Goal: Transaction & Acquisition: Book appointment/travel/reservation

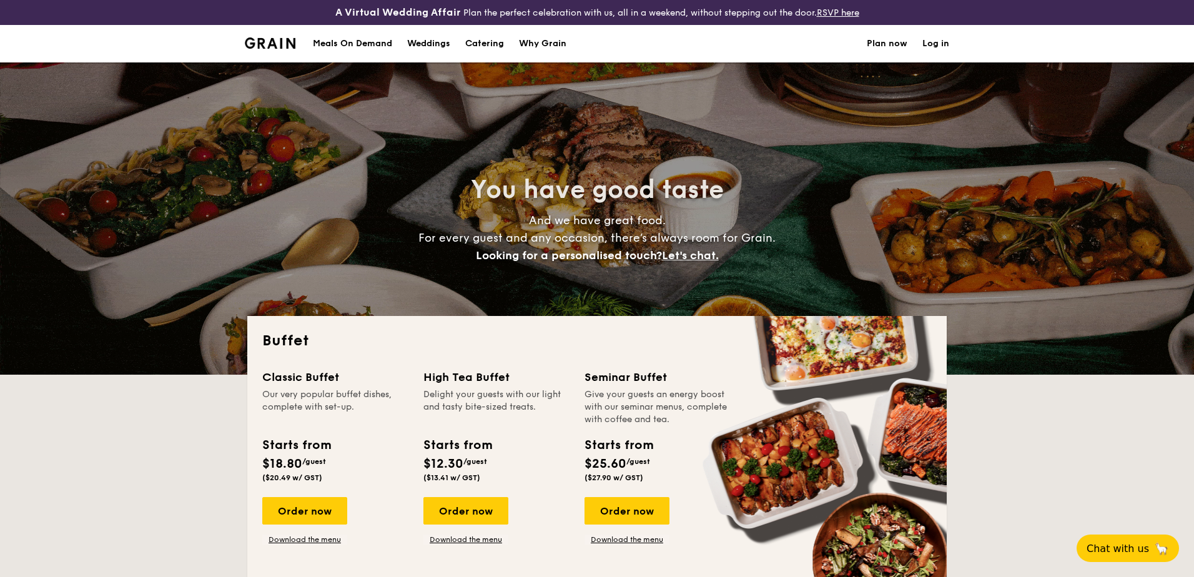
select select
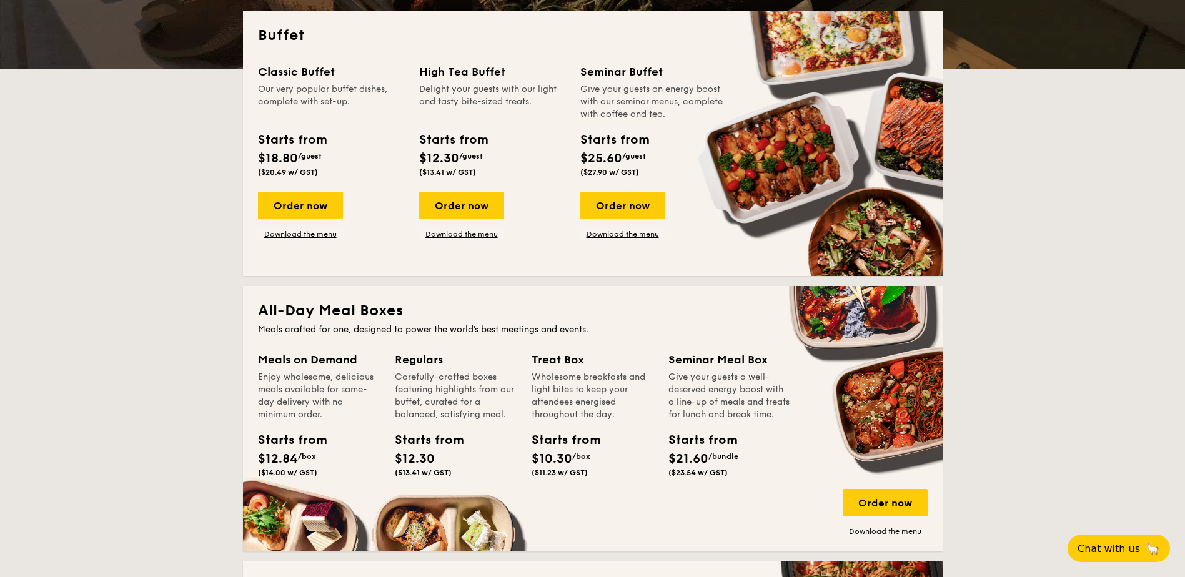
scroll to position [312, 0]
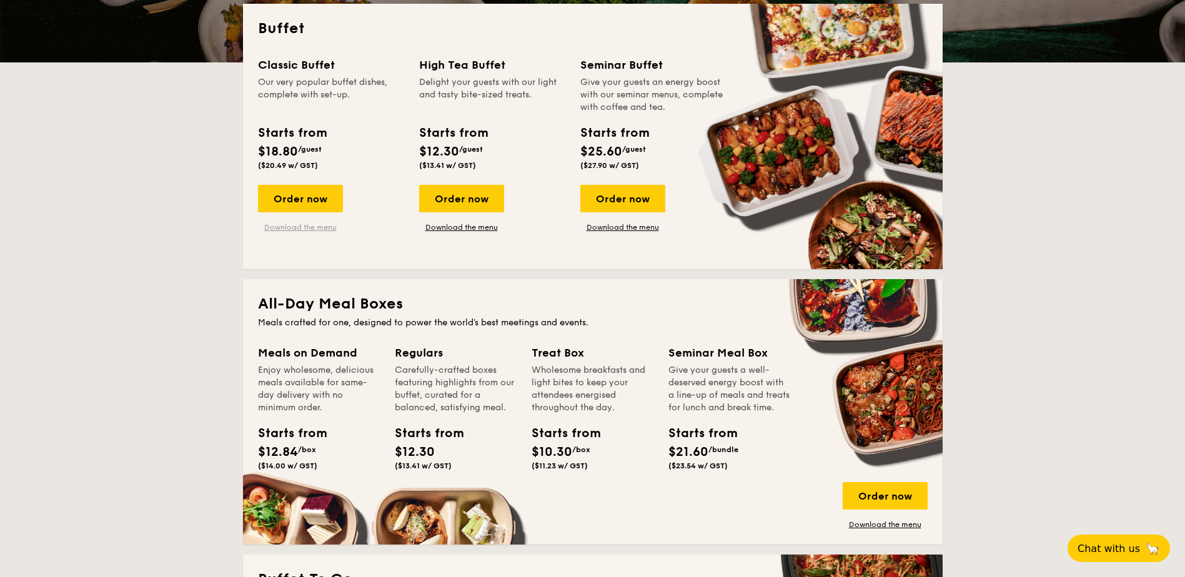
click at [310, 225] on link "Download the menu" at bounding box center [300, 227] width 85 height 10
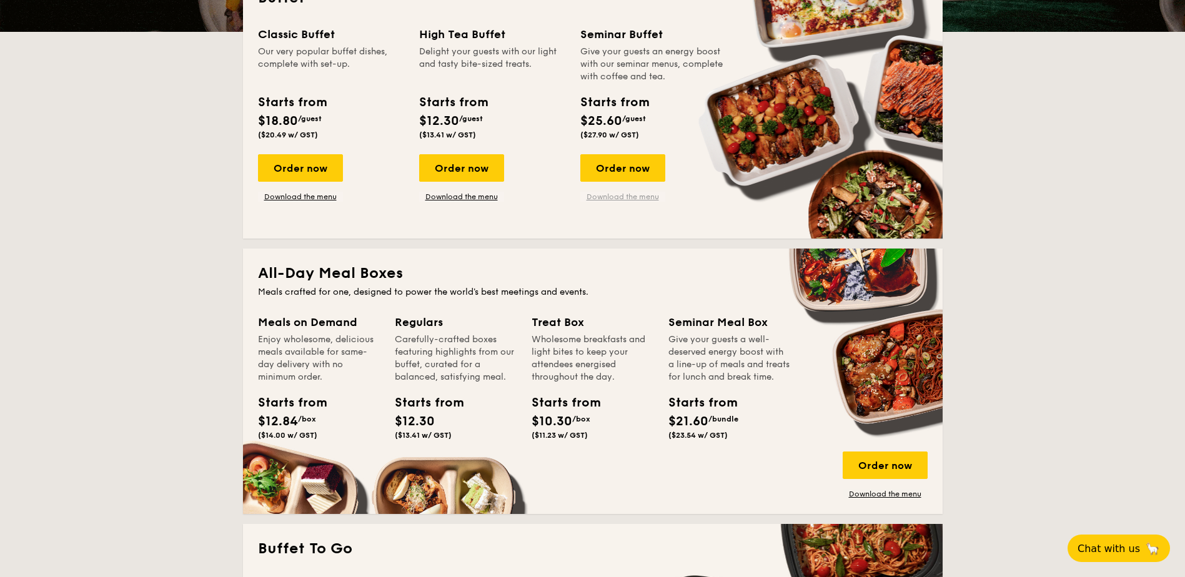
scroll to position [250, 0]
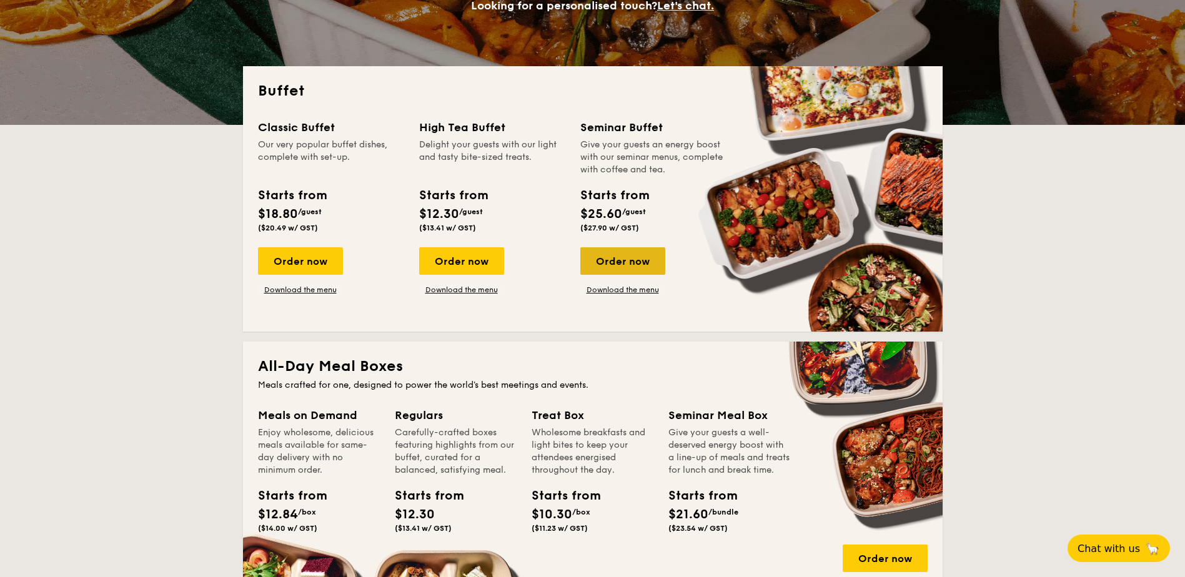
click at [622, 263] on div "Order now" at bounding box center [622, 260] width 85 height 27
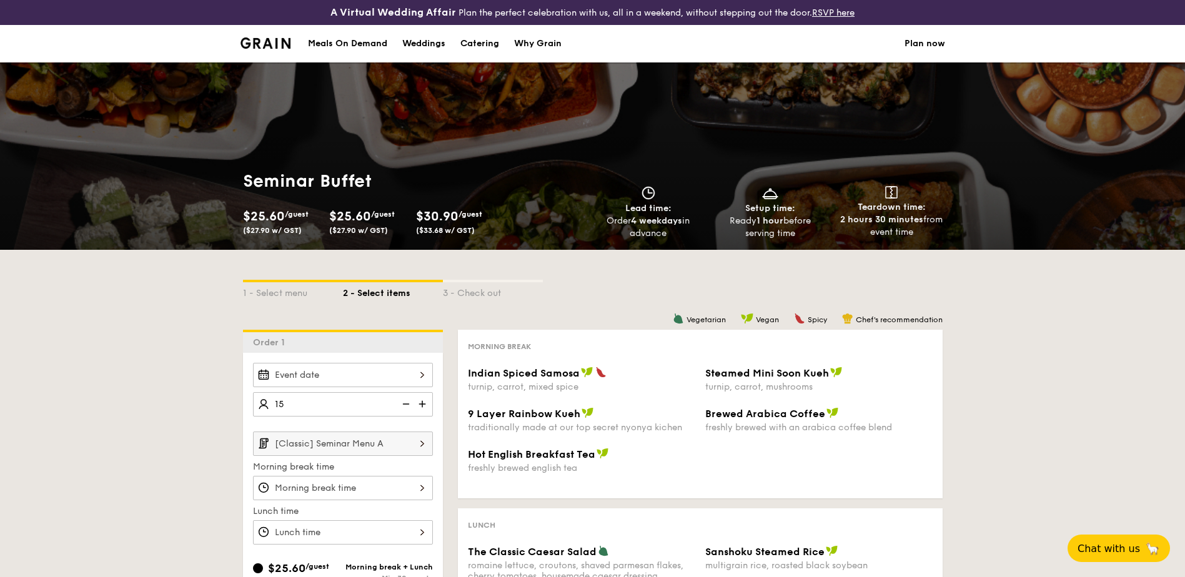
click at [324, 365] on div at bounding box center [343, 375] width 180 height 24
type input "20 guests"
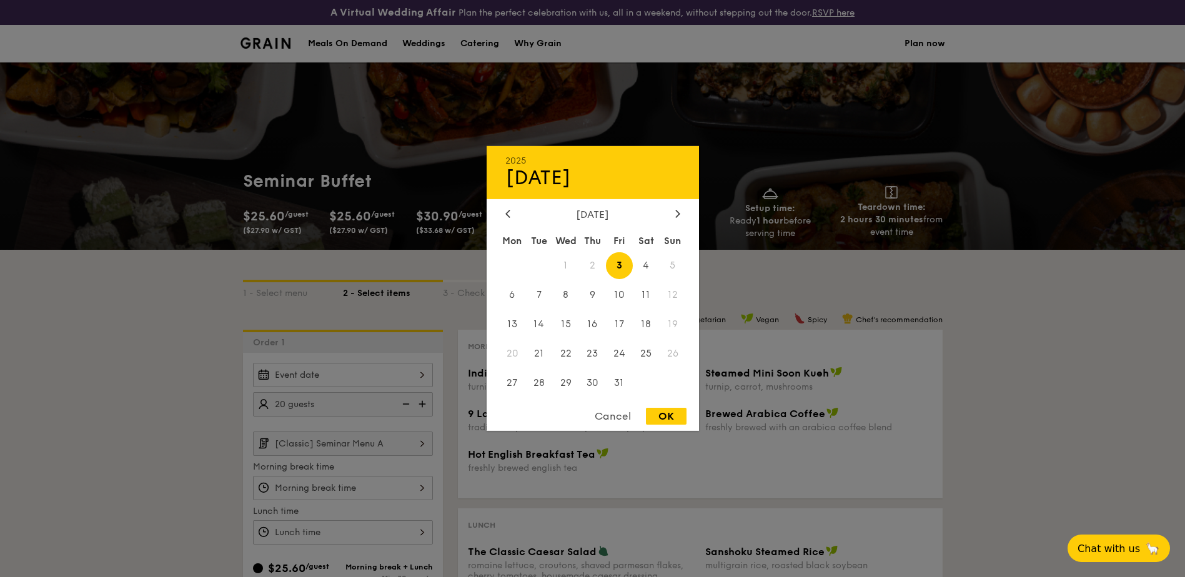
click at [668, 420] on div "OK" at bounding box center [666, 416] width 41 height 17
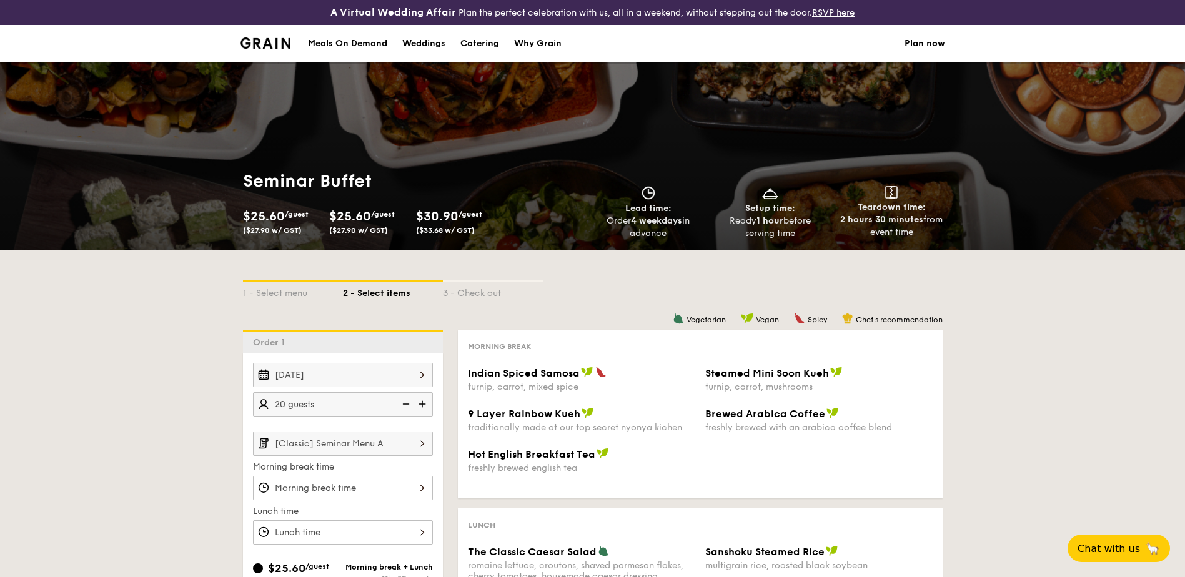
click at [332, 374] on div "[DATE]" at bounding box center [343, 375] width 180 height 24
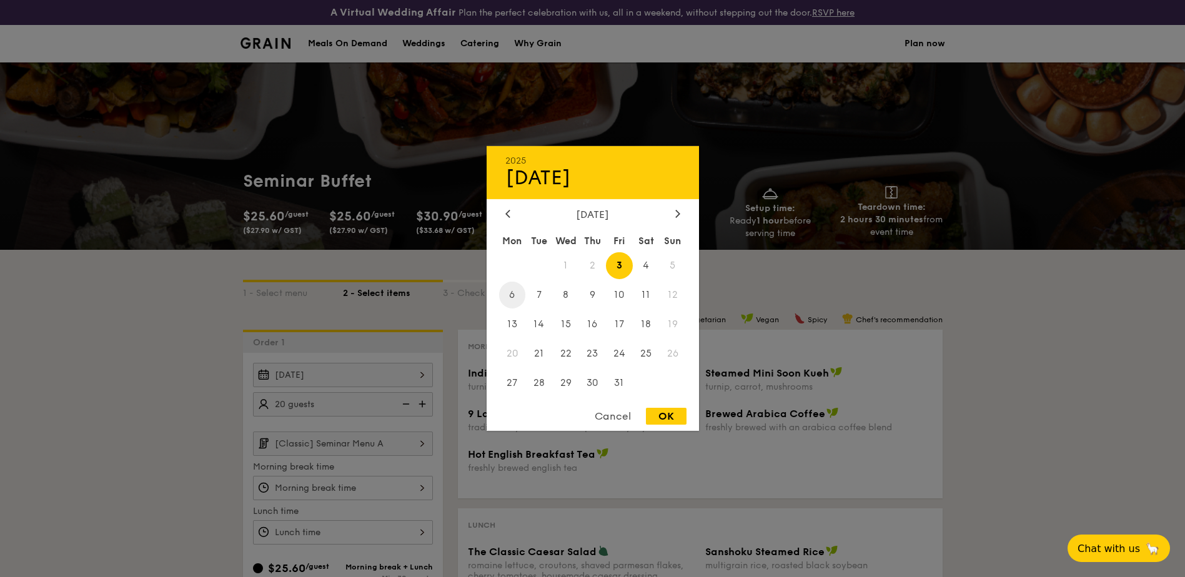
click at [514, 294] on span "6" at bounding box center [512, 295] width 27 height 27
click at [665, 417] on div "OK" at bounding box center [666, 416] width 41 height 17
type input "[DATE]"
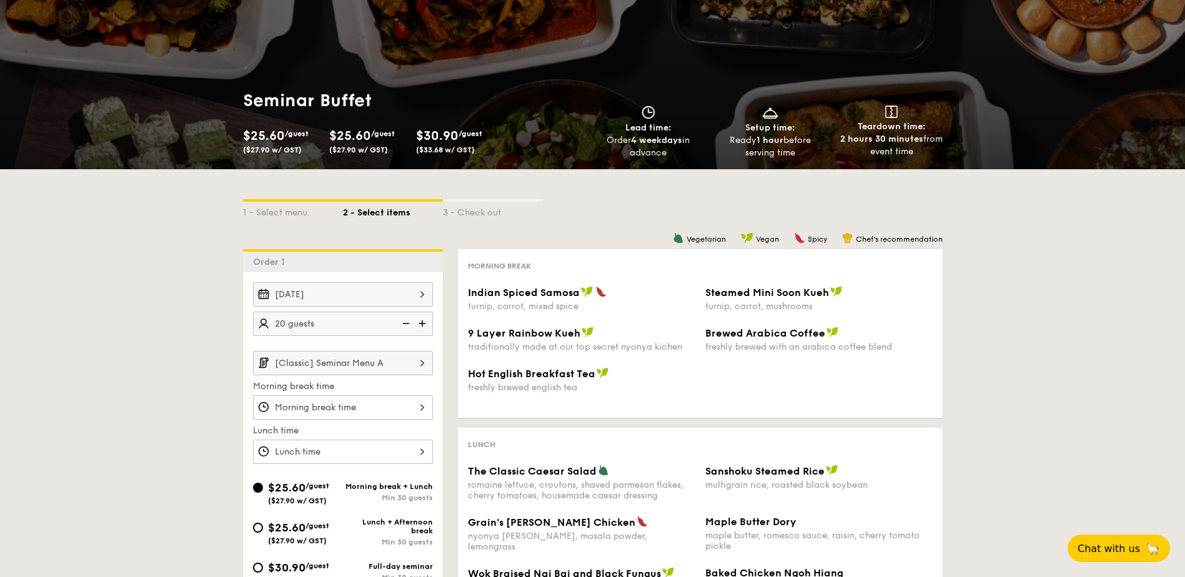
scroll to position [187, 0]
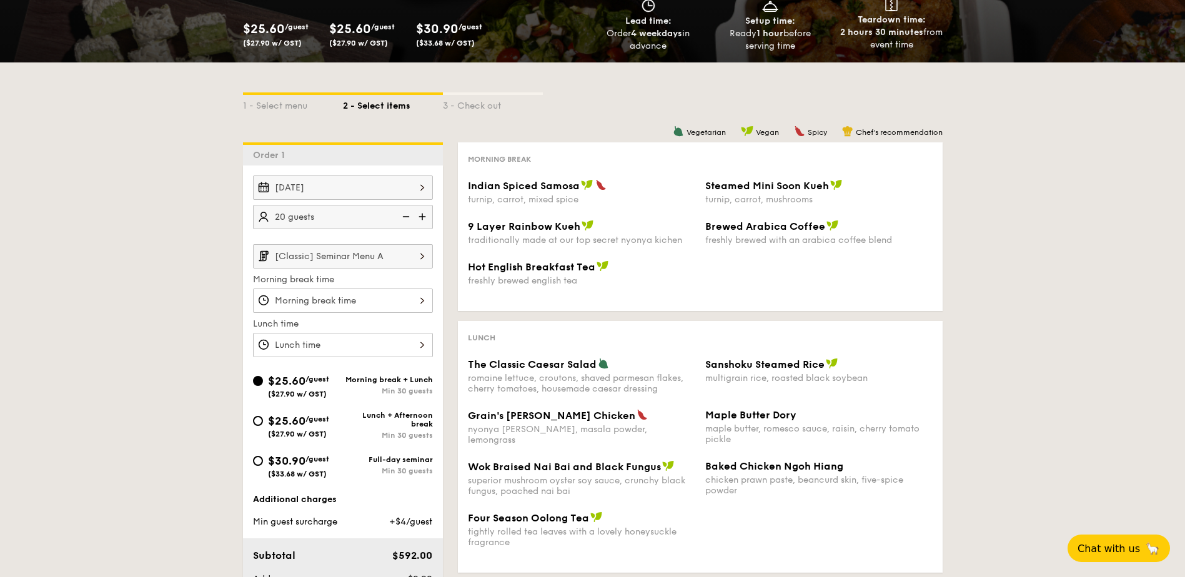
click at [399, 214] on img at bounding box center [404, 217] width 19 height 24
click at [400, 214] on img at bounding box center [404, 217] width 19 height 24
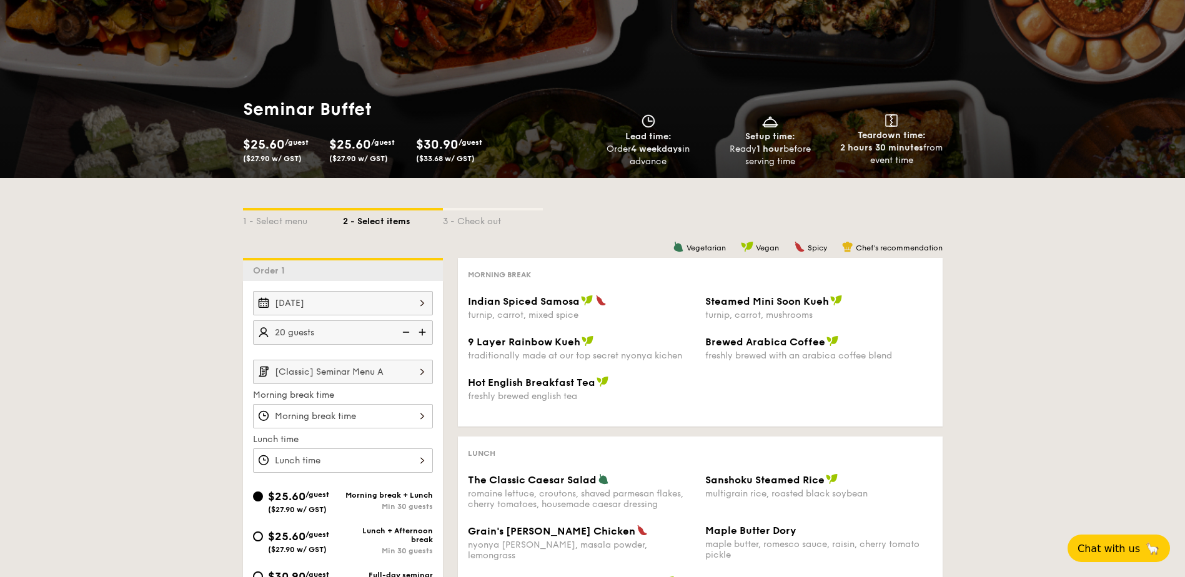
scroll to position [0, 0]
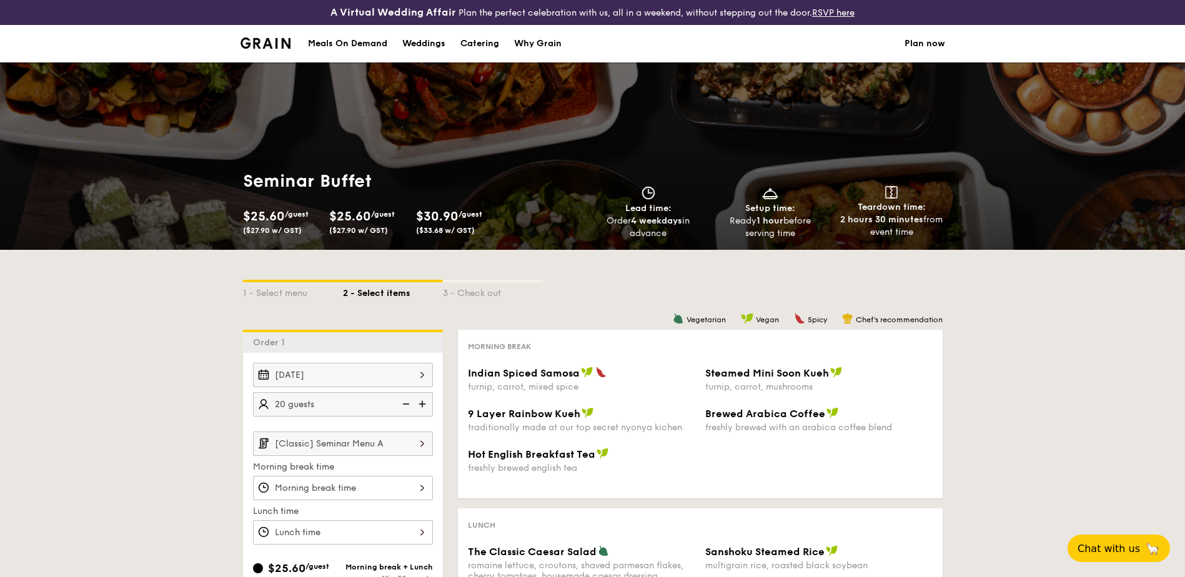
select select
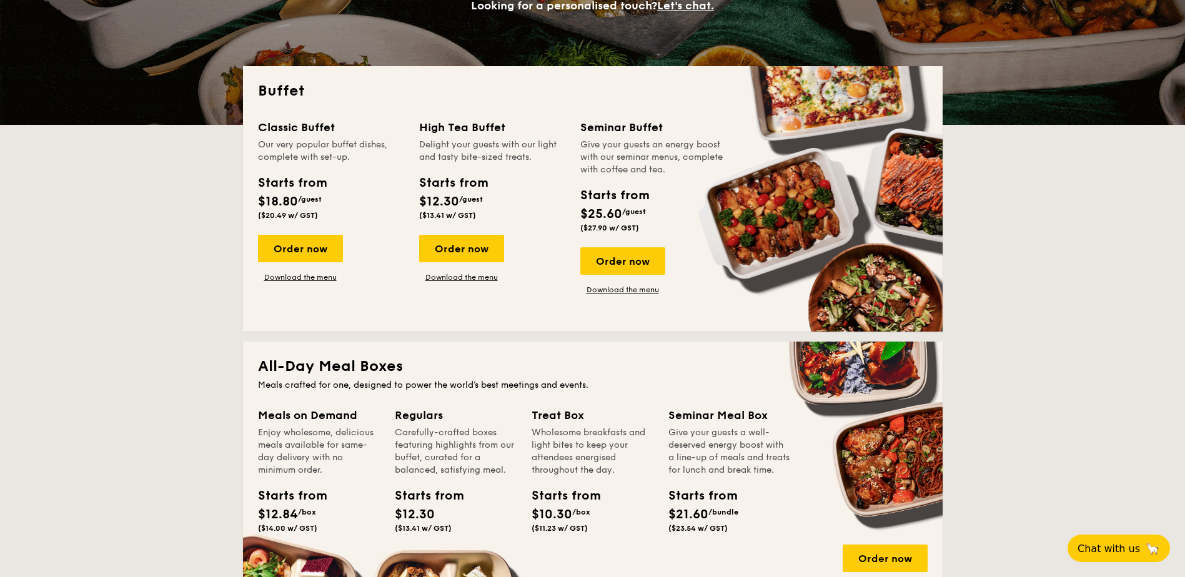
scroll to position [275, 0]
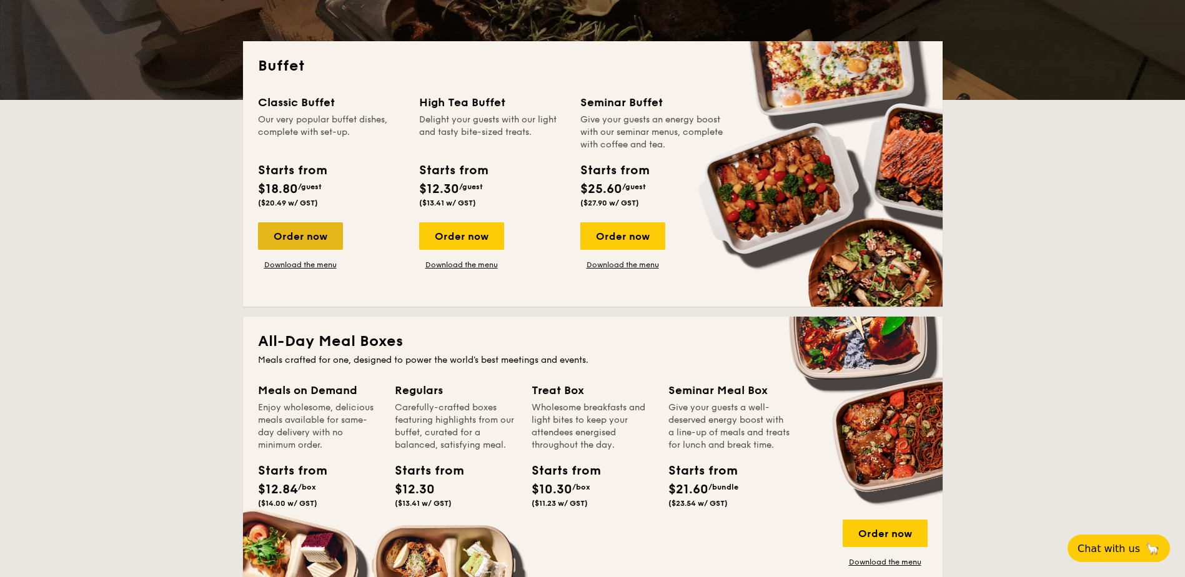
click at [324, 237] on div "Order now" at bounding box center [300, 235] width 85 height 27
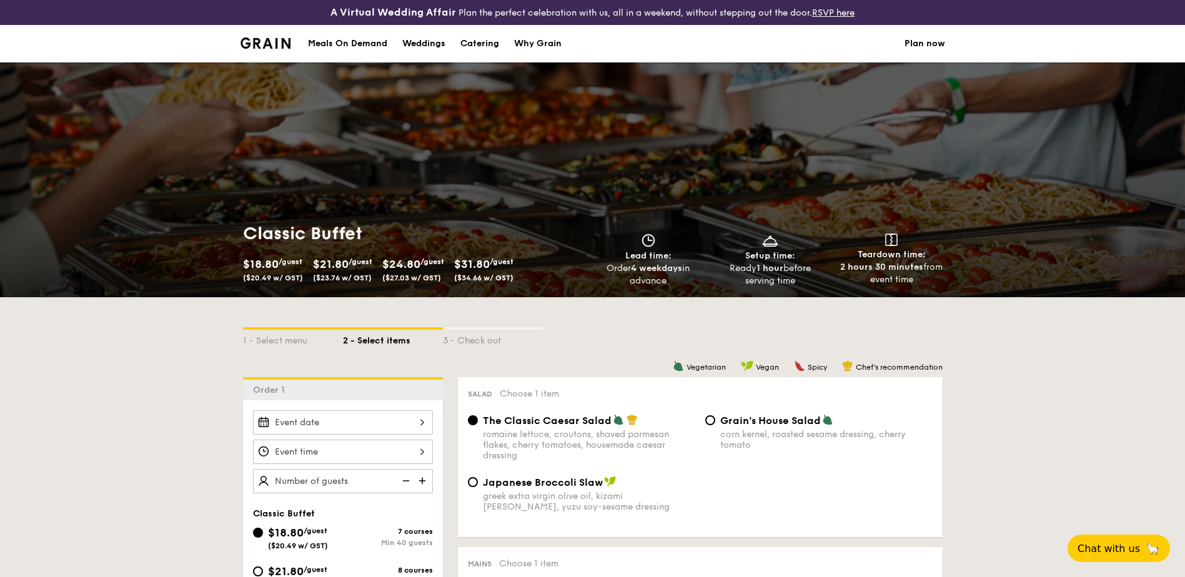
click at [339, 447] on div at bounding box center [343, 452] width 180 height 24
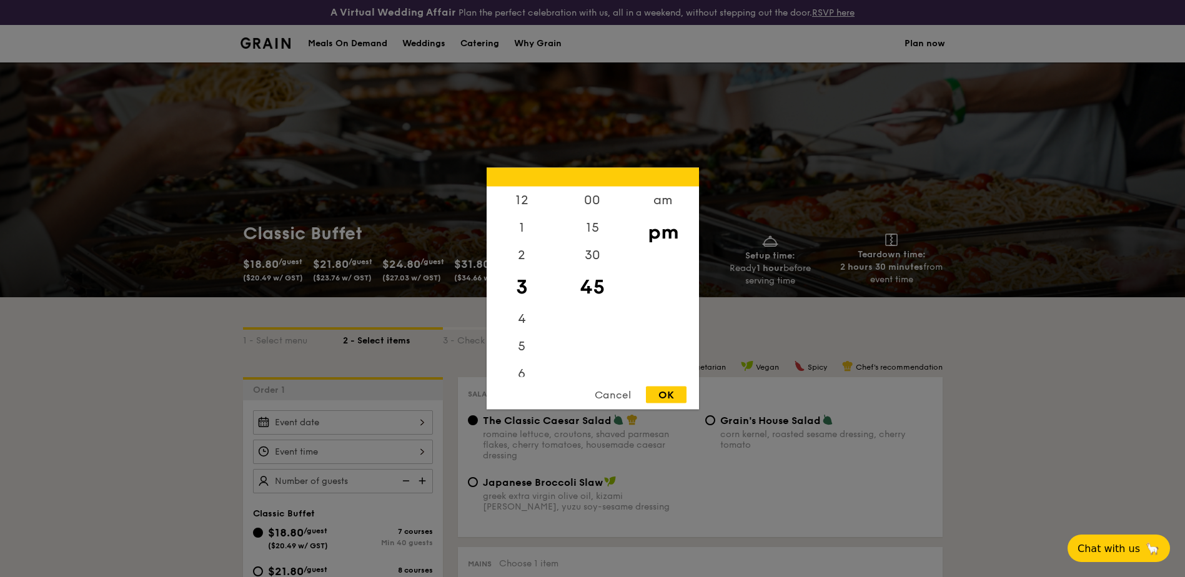
click at [667, 387] on div "OK" at bounding box center [666, 395] width 41 height 17
type input "3:45PM"
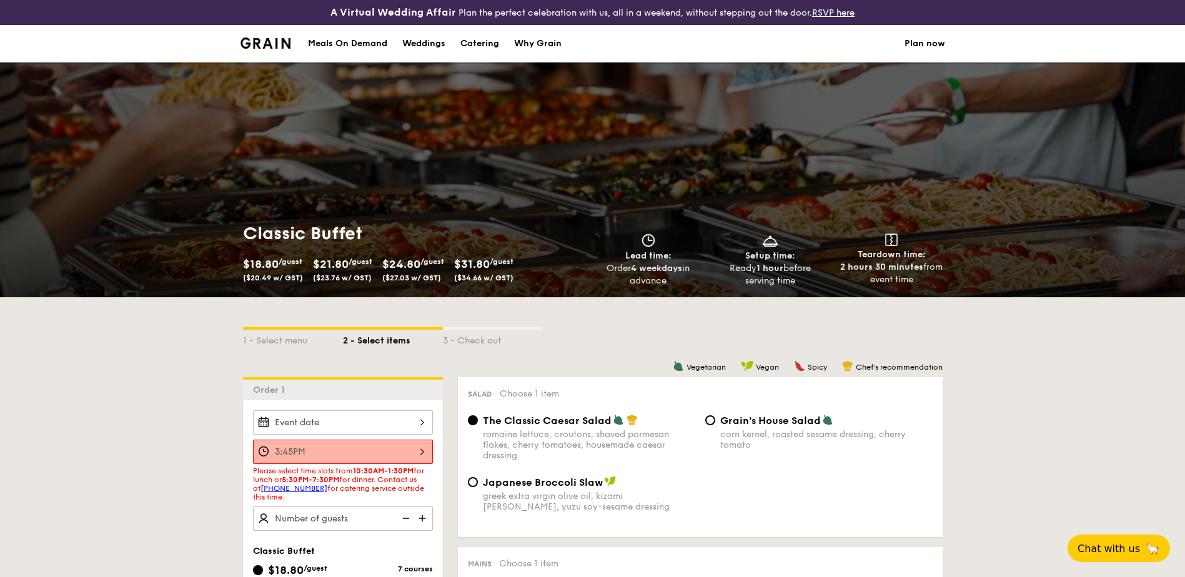
click at [357, 427] on div at bounding box center [343, 422] width 180 height 24
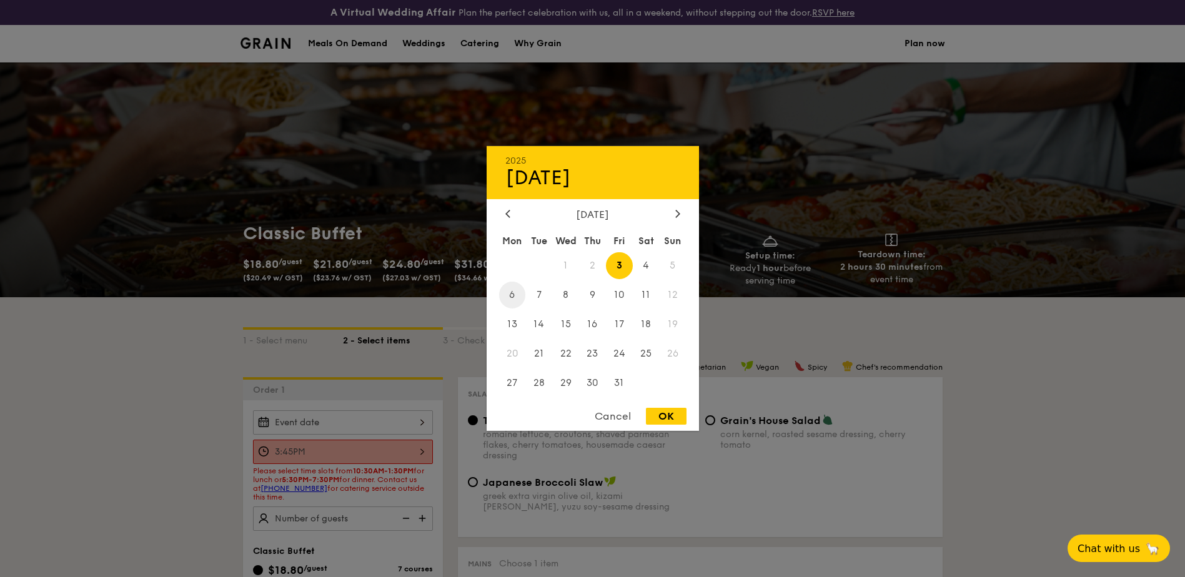
click at [515, 299] on span "6" at bounding box center [512, 295] width 27 height 27
click at [663, 410] on div "OK" at bounding box center [666, 416] width 41 height 17
type input "[DATE]"
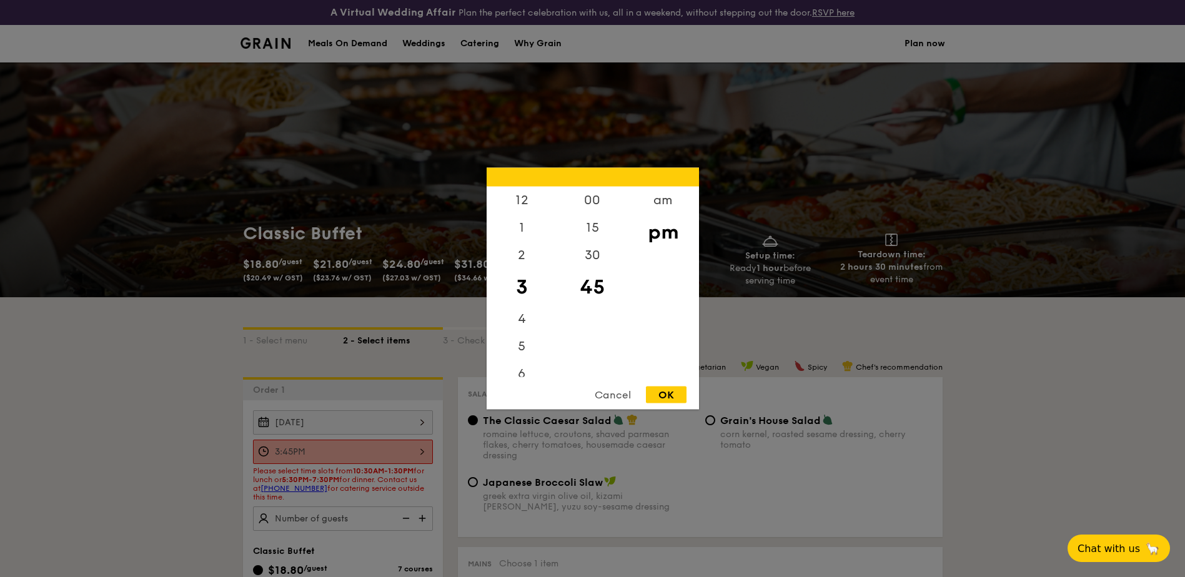
click at [425, 440] on div "3:45PM 12 1 2 3 4 5 6 7 8 9 10 11 00 15 30 45 am pm Cancel OK" at bounding box center [343, 452] width 180 height 24
click at [527, 337] on div "10" at bounding box center [522, 335] width 71 height 27
click at [520, 332] on div "10" at bounding box center [522, 335] width 71 height 27
click at [524, 255] on div "7" at bounding box center [522, 255] width 71 height 36
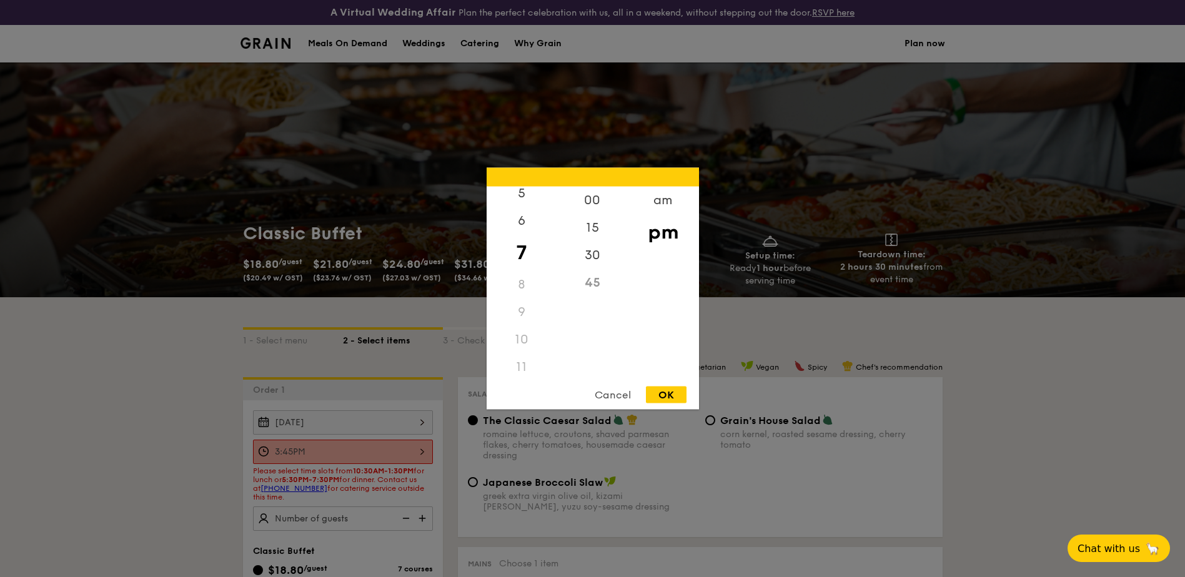
scroll to position [142, 0]
click at [655, 202] on div "am" at bounding box center [663, 205] width 71 height 36
click at [534, 335] on div "10" at bounding box center [522, 337] width 71 height 36
click at [588, 260] on div "30" at bounding box center [592, 260] width 71 height 36
click at [668, 395] on div "OK" at bounding box center [666, 395] width 41 height 17
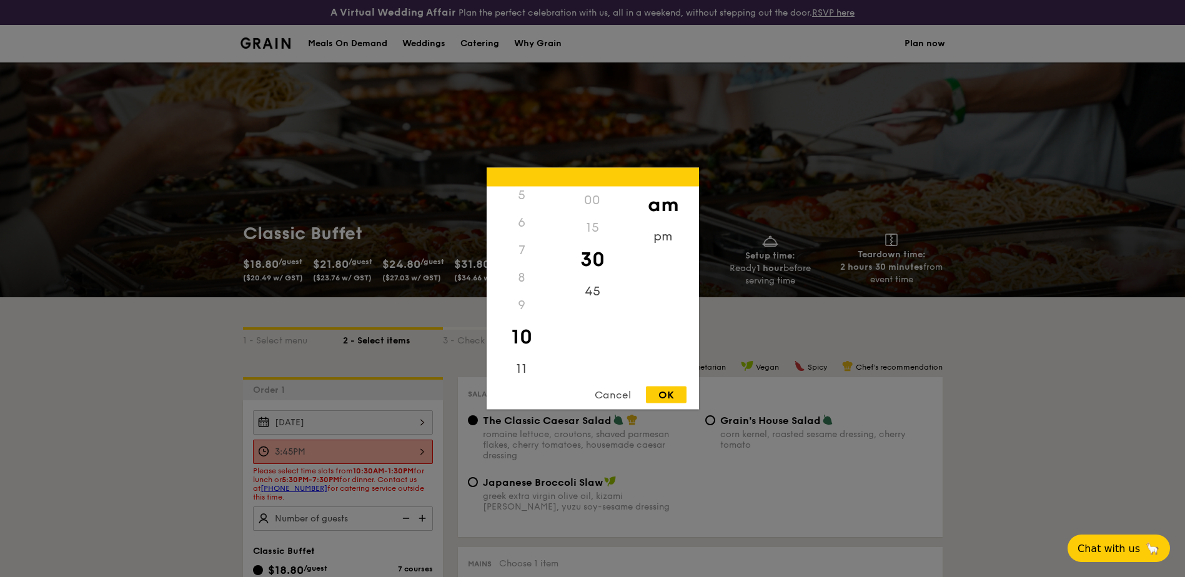
type input "10:30AM"
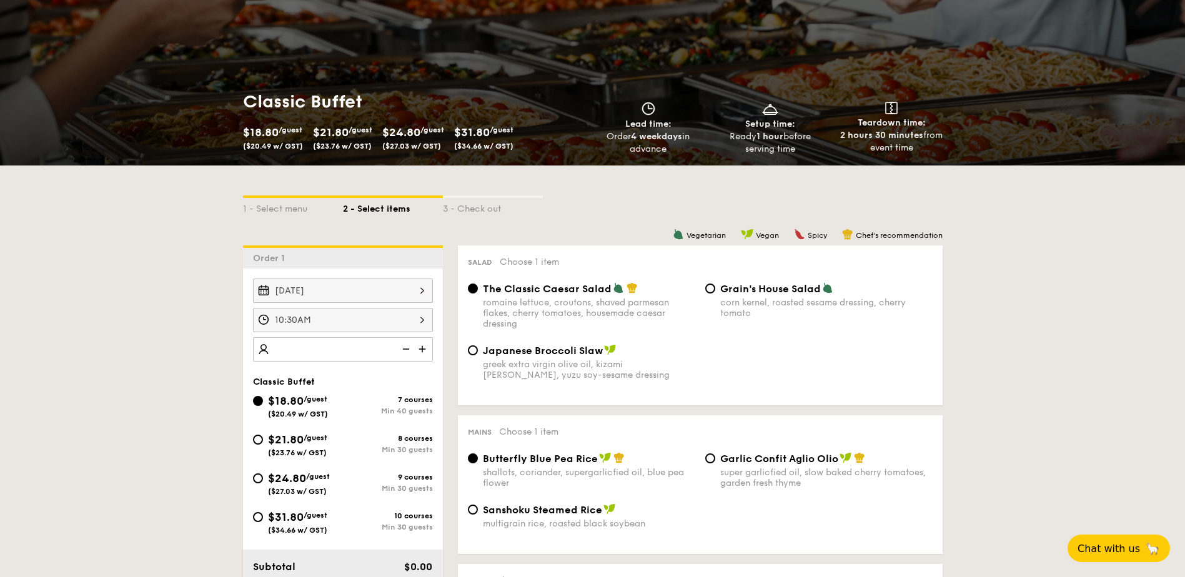
scroll to position [125, 0]
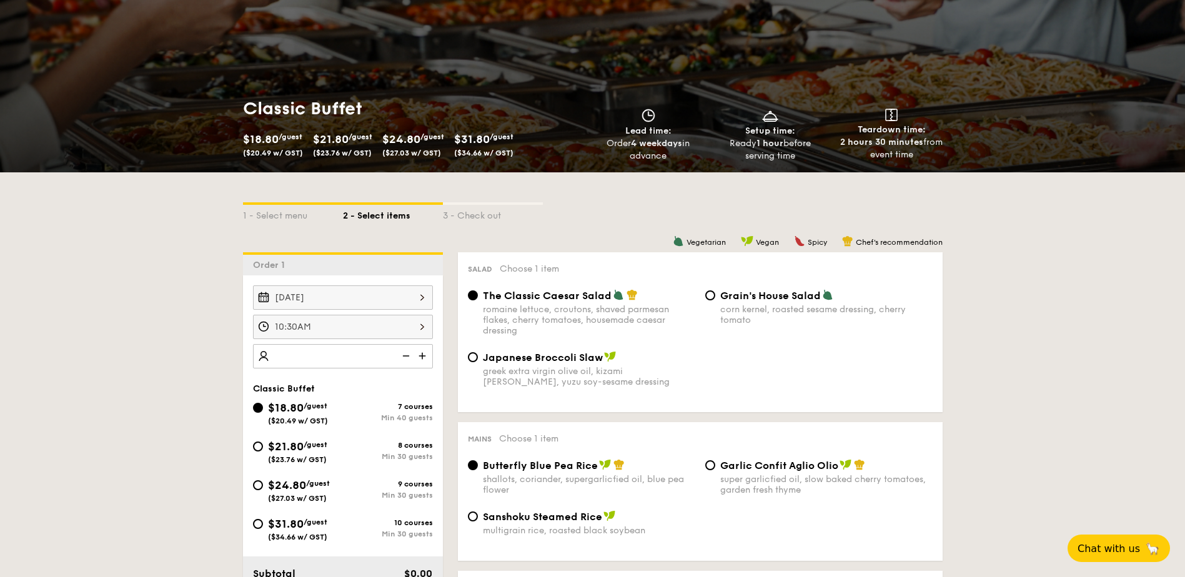
select select
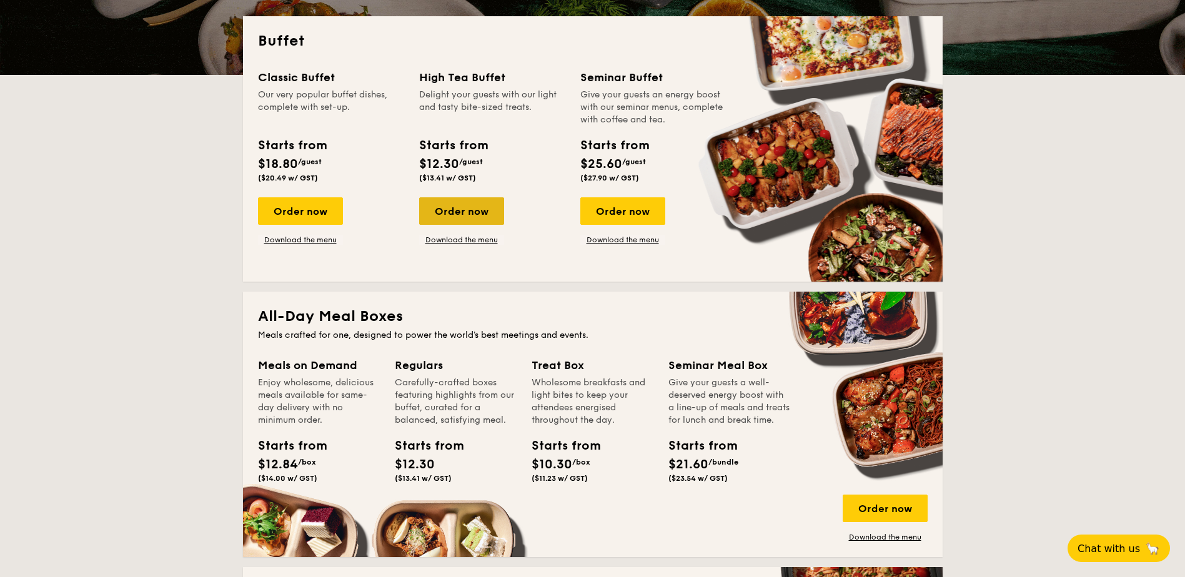
scroll to position [175, 0]
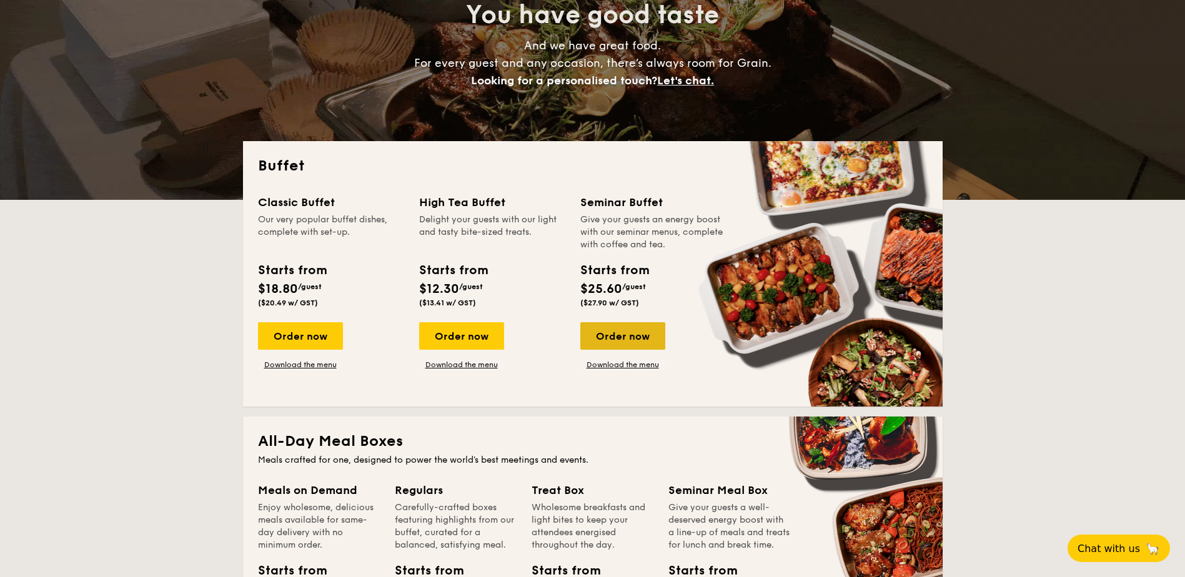
click at [633, 338] on div "Order now" at bounding box center [622, 335] width 85 height 27
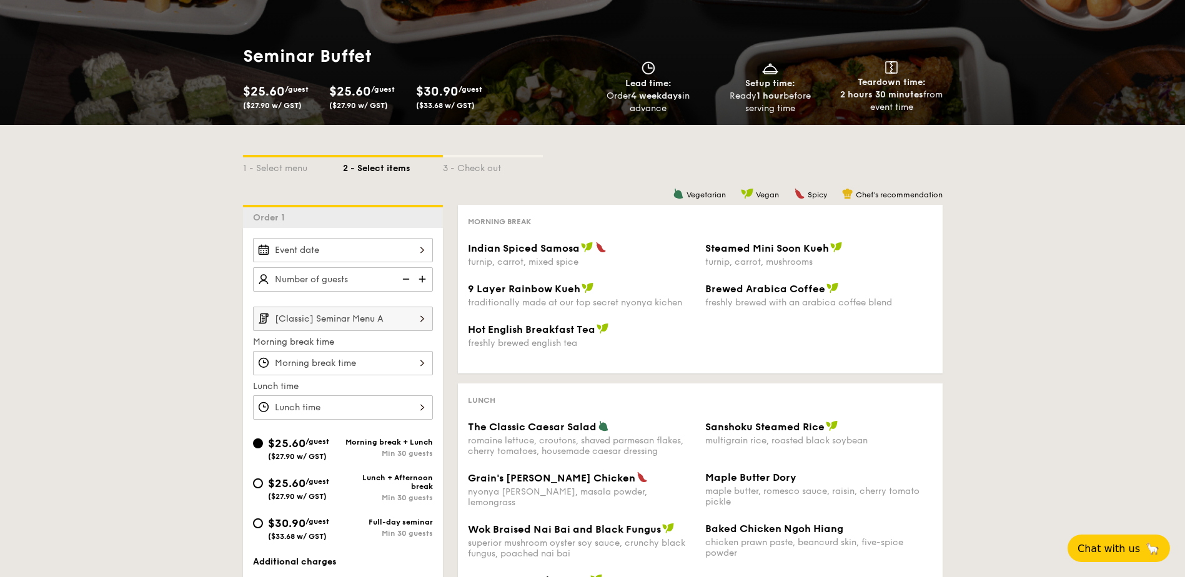
scroll to position [187, 0]
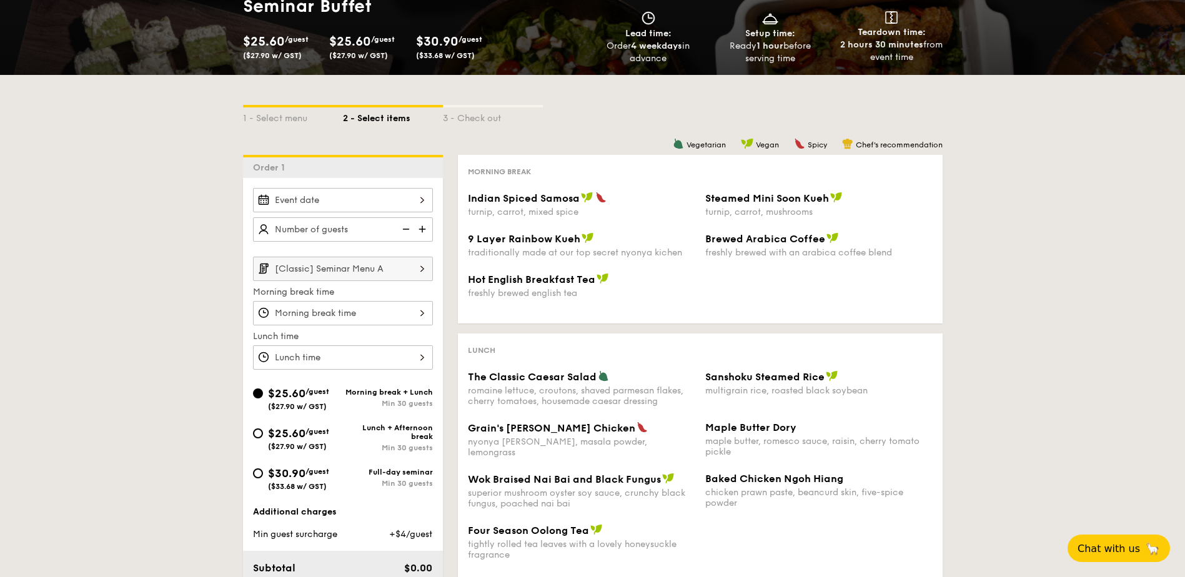
select select
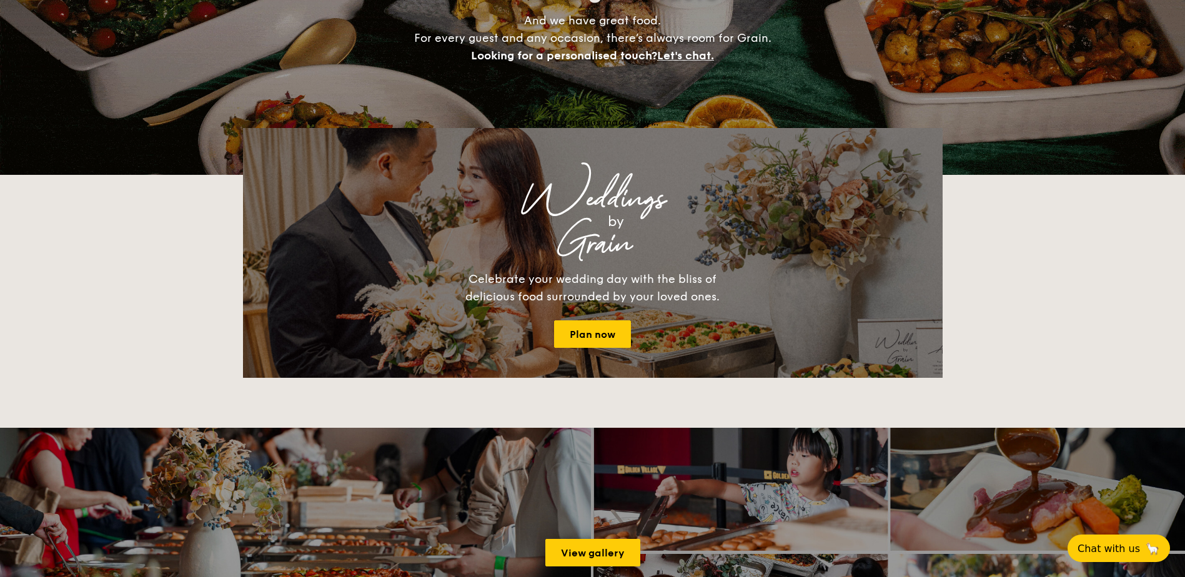
scroll to position [200, 0]
